Goal: Find specific page/section: Find specific page/section

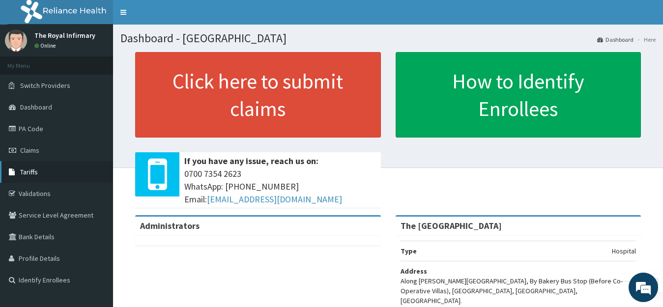
click at [47, 174] on link "Tariffs" at bounding box center [56, 172] width 113 height 22
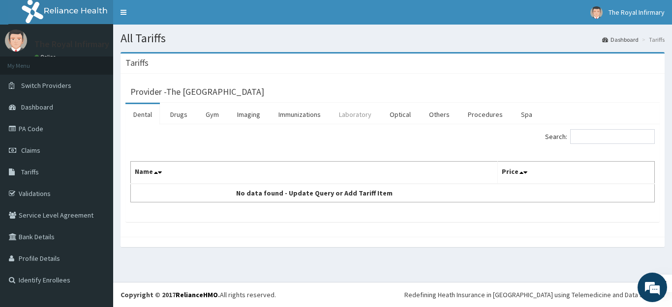
click at [358, 112] on link "Laboratory" at bounding box center [355, 114] width 48 height 21
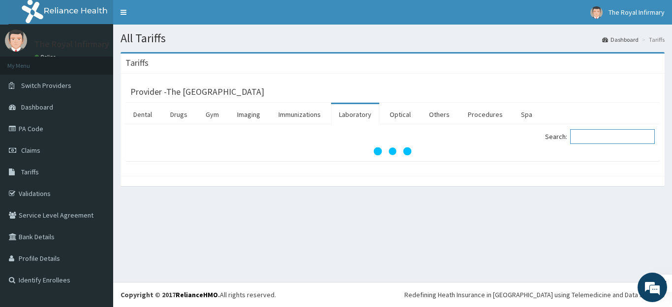
click at [591, 134] on input "Search:" at bounding box center [612, 136] width 85 height 15
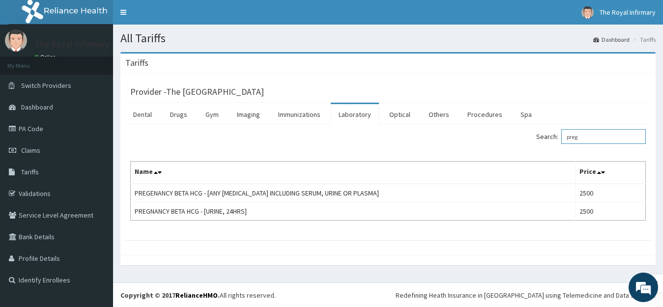
click at [587, 140] on input "preg" at bounding box center [604, 136] width 85 height 15
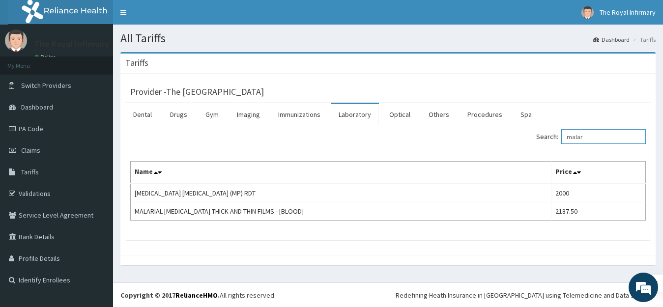
type input "malar"
click at [39, 126] on link "PA Code" at bounding box center [56, 129] width 113 height 22
